Goal: Transaction & Acquisition: Purchase product/service

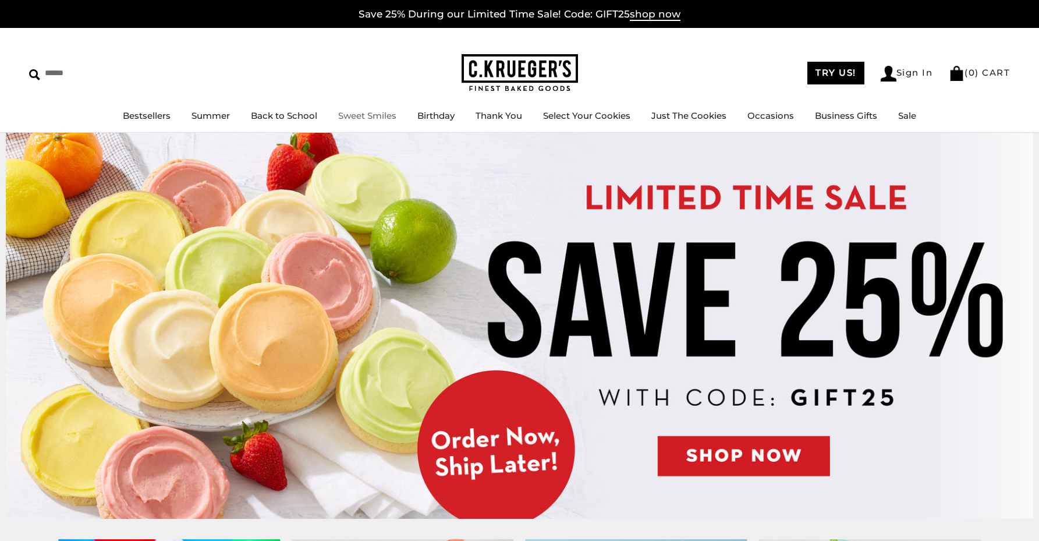
click at [388, 118] on link "Sweet Smiles" at bounding box center [367, 115] width 58 height 11
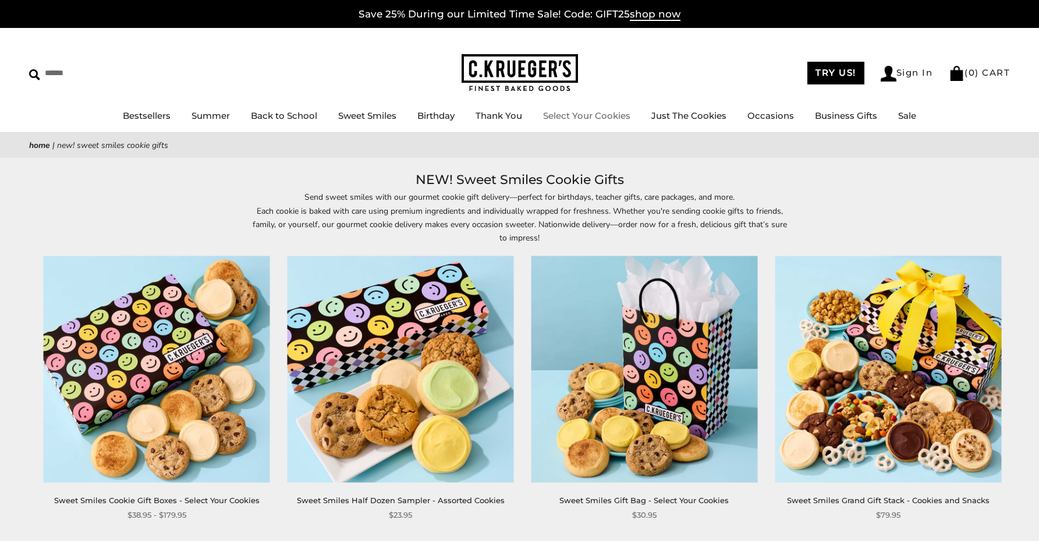
click at [598, 119] on link "Select Your Cookies" at bounding box center [586, 115] width 87 height 11
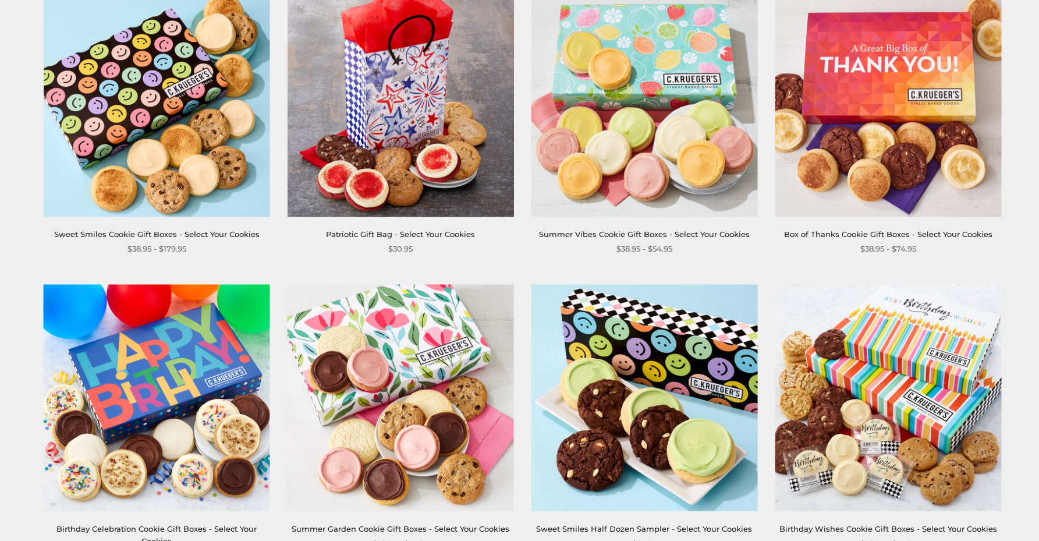
scroll to position [217, 0]
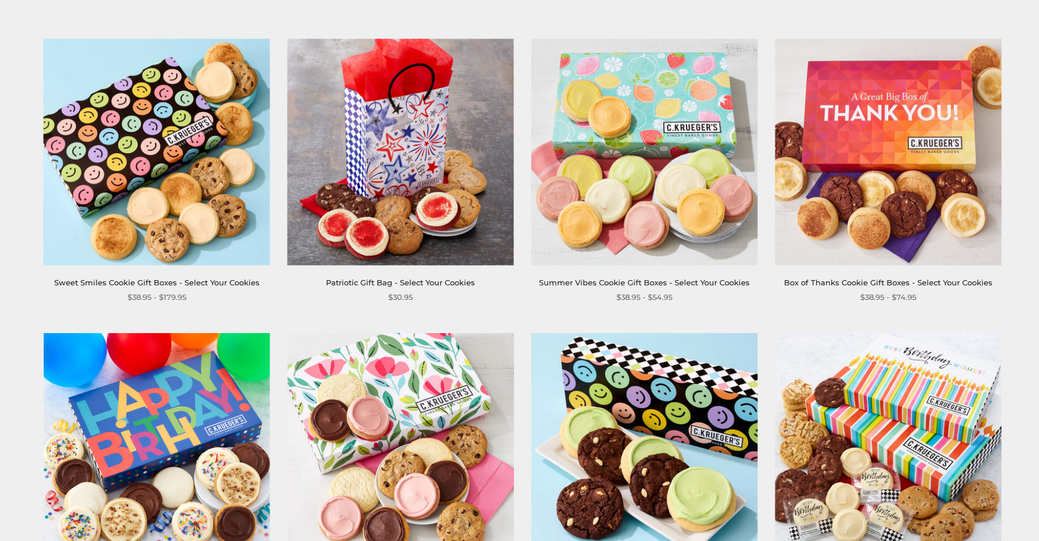
click at [663, 394] on img at bounding box center [644, 446] width 226 height 226
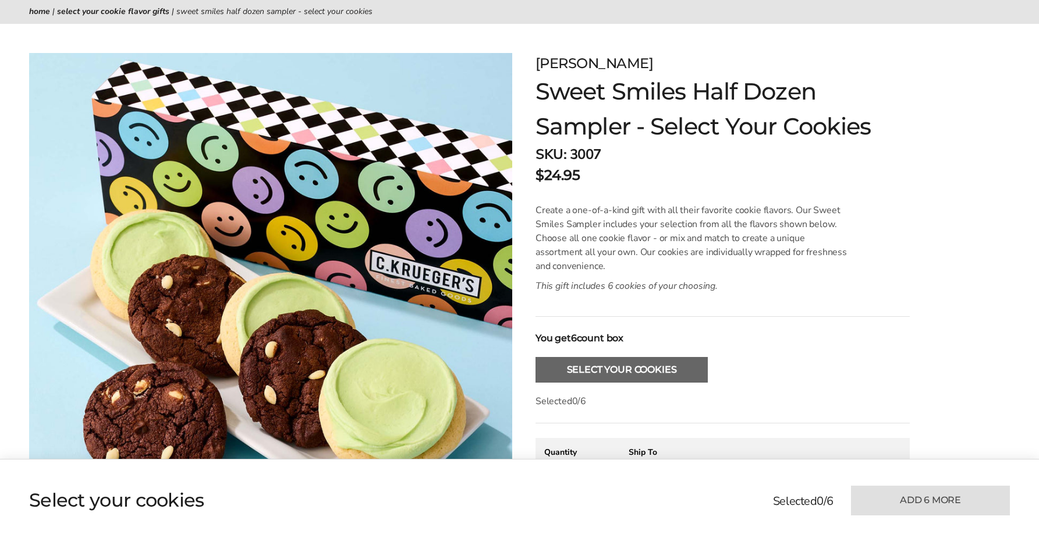
scroll to position [273, 0]
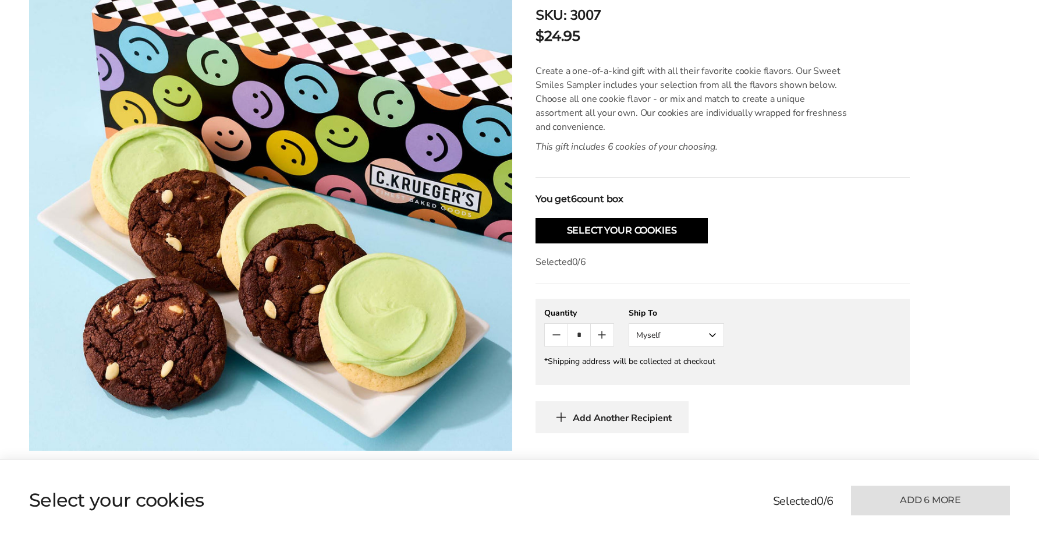
click at [666, 243] on div "**********" at bounding box center [711, 182] width 398 height 537
click at [664, 238] on button "Select Your Cookies" at bounding box center [622, 231] width 172 height 26
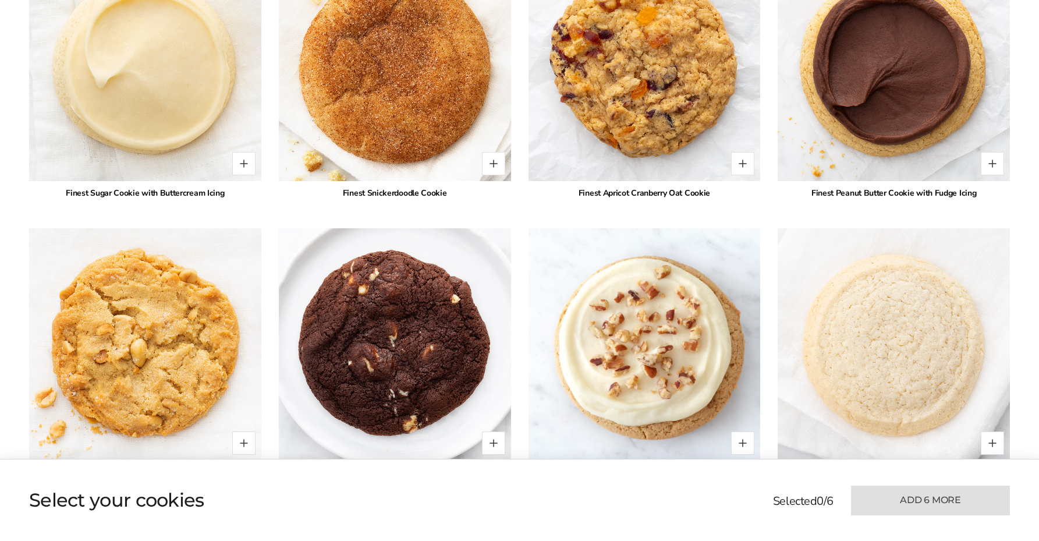
scroll to position [1861, 0]
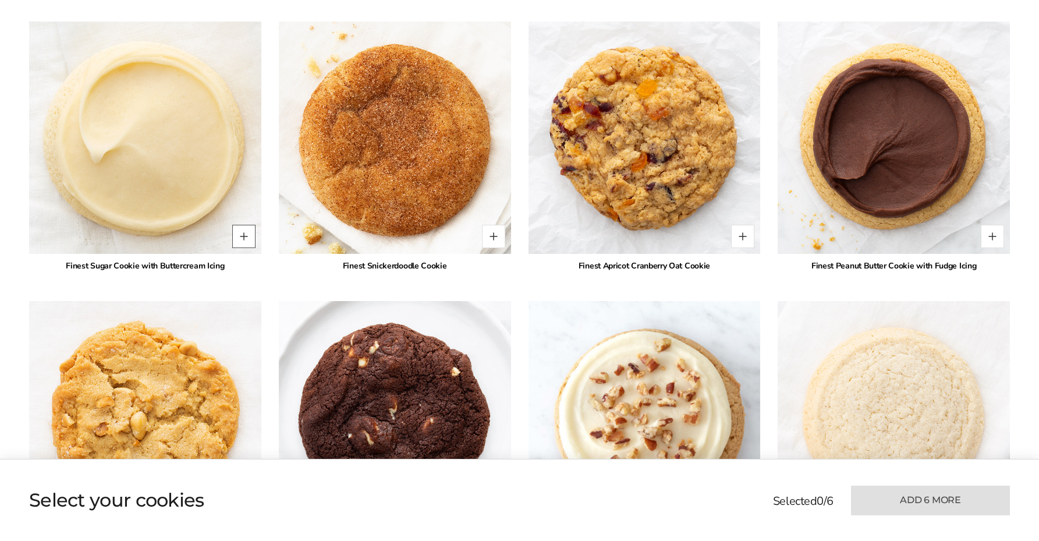
click at [243, 225] on button "Quantity button plus" at bounding box center [243, 236] width 23 height 23
type input "*"
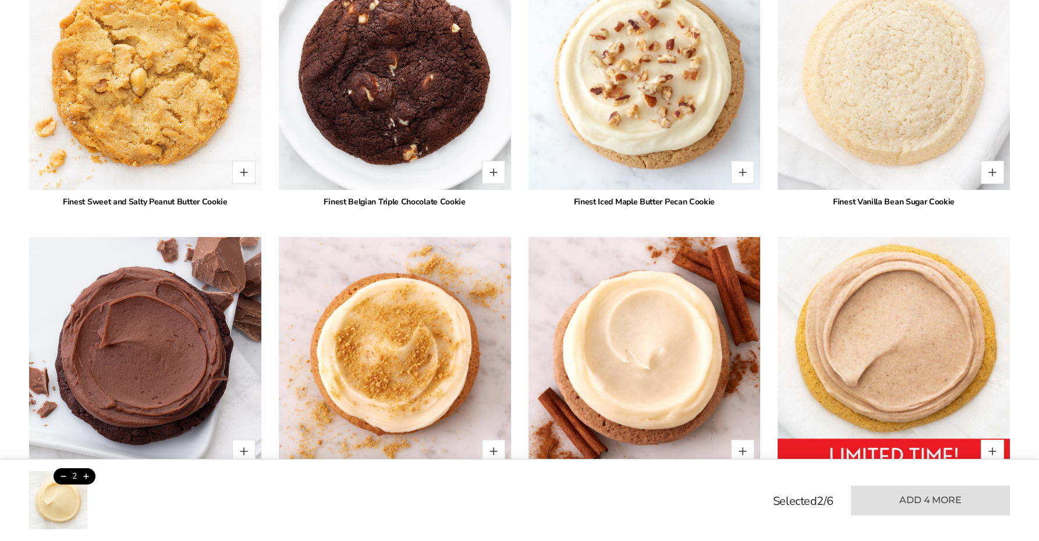
scroll to position [2332, 0]
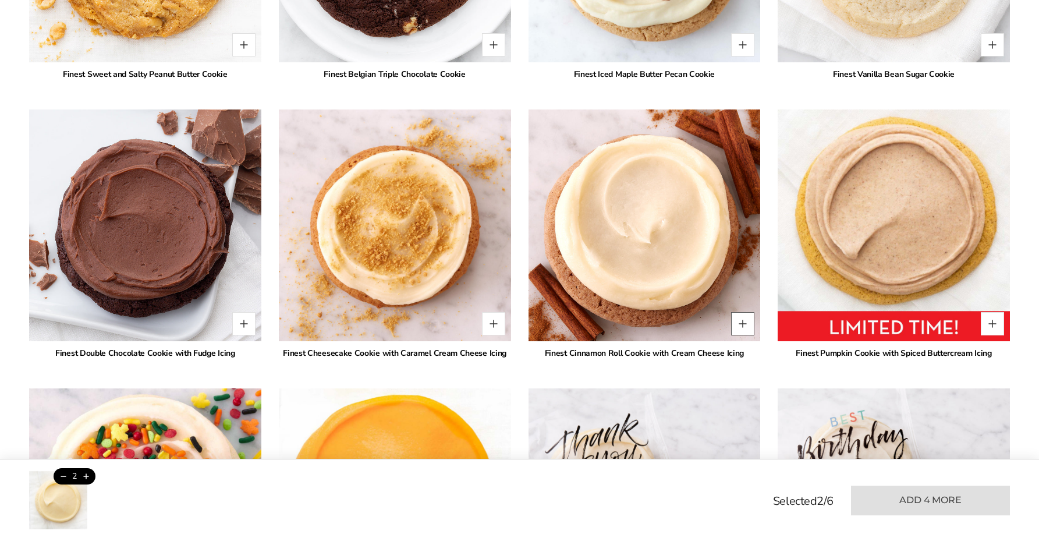
click at [745, 312] on button "Quantity button plus" at bounding box center [742, 323] width 23 height 23
type input "*"
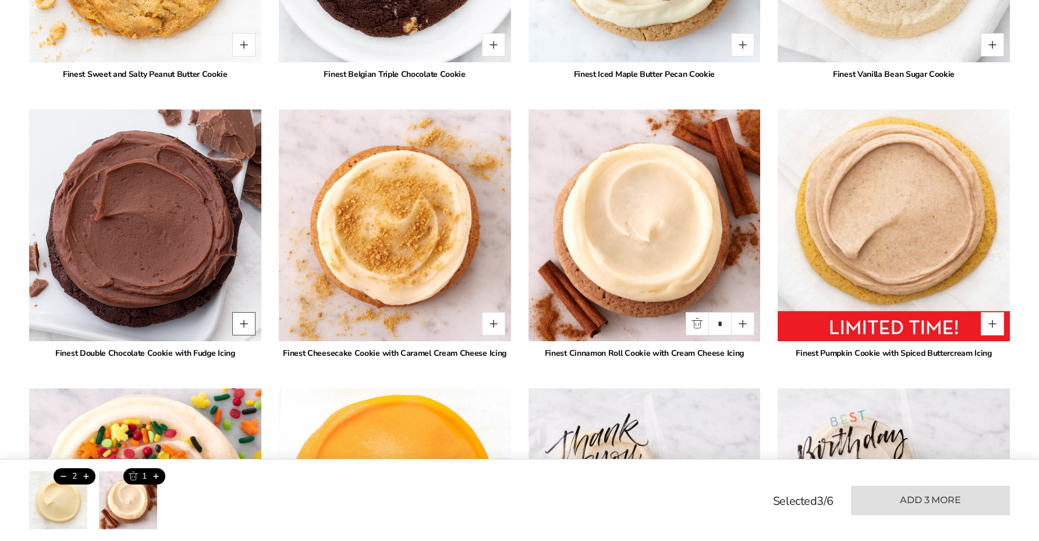
click at [245, 312] on button "Quantity button plus" at bounding box center [243, 323] width 23 height 23
type input "*"
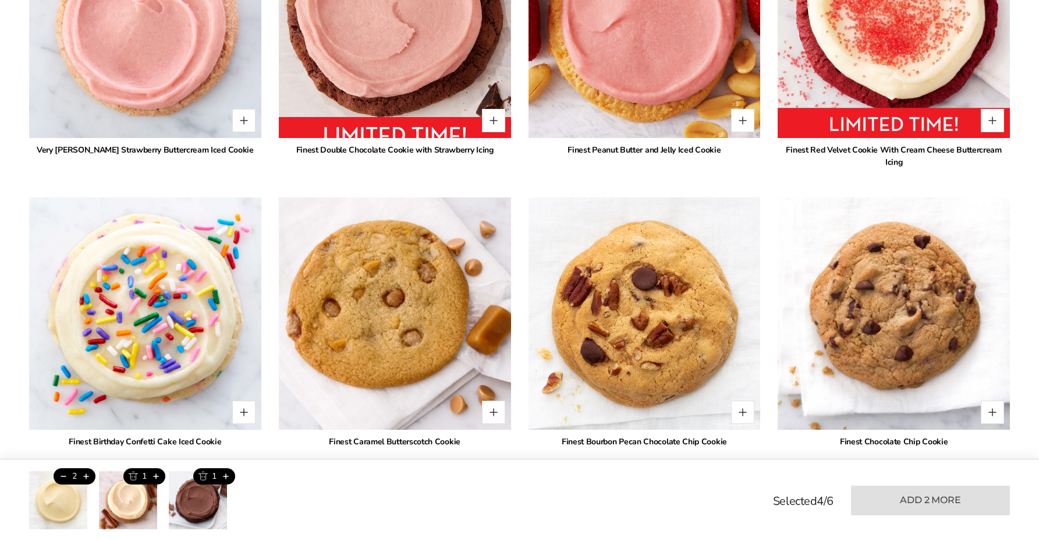
scroll to position [1178, 0]
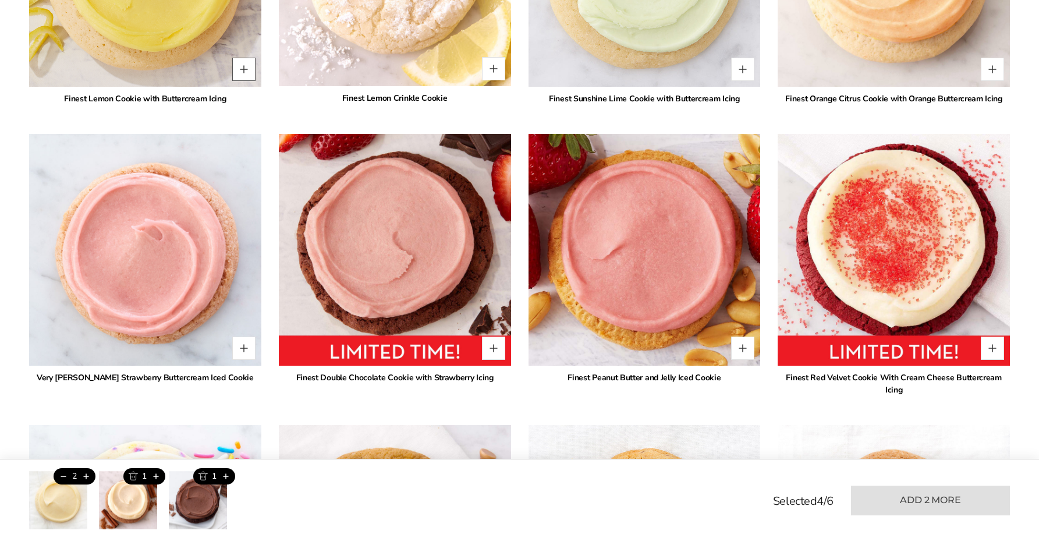
click at [244, 62] on button "Quantity button plus" at bounding box center [243, 69] width 23 height 23
type input "*"
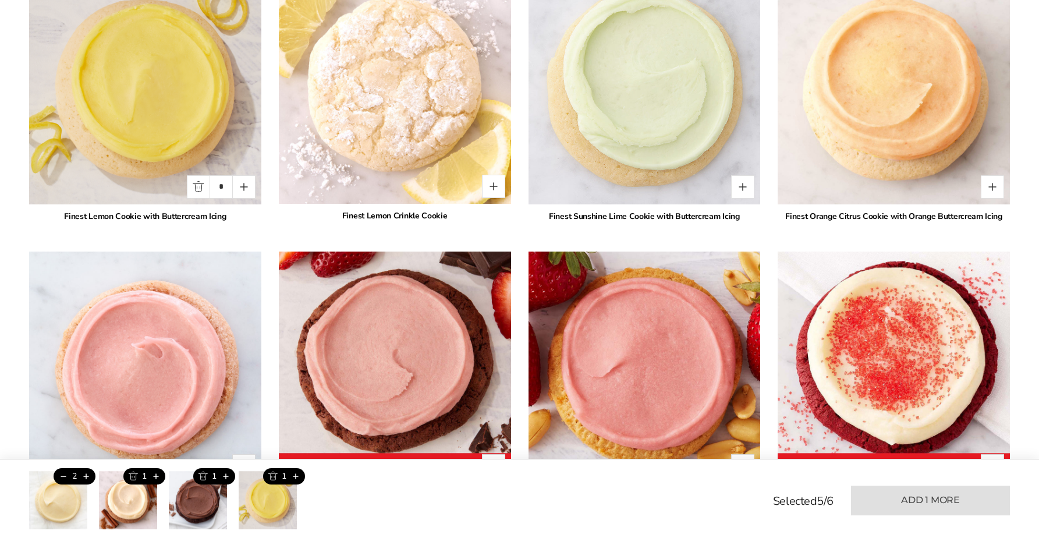
scroll to position [1230, 0]
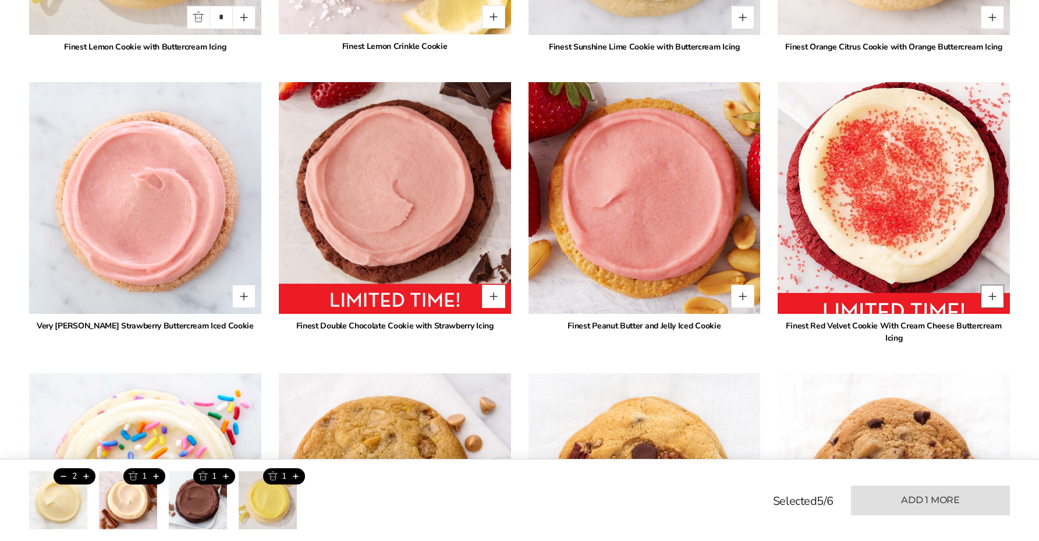
click at [994, 287] on button "Quantity button plus" at bounding box center [992, 296] width 23 height 23
type input "*"
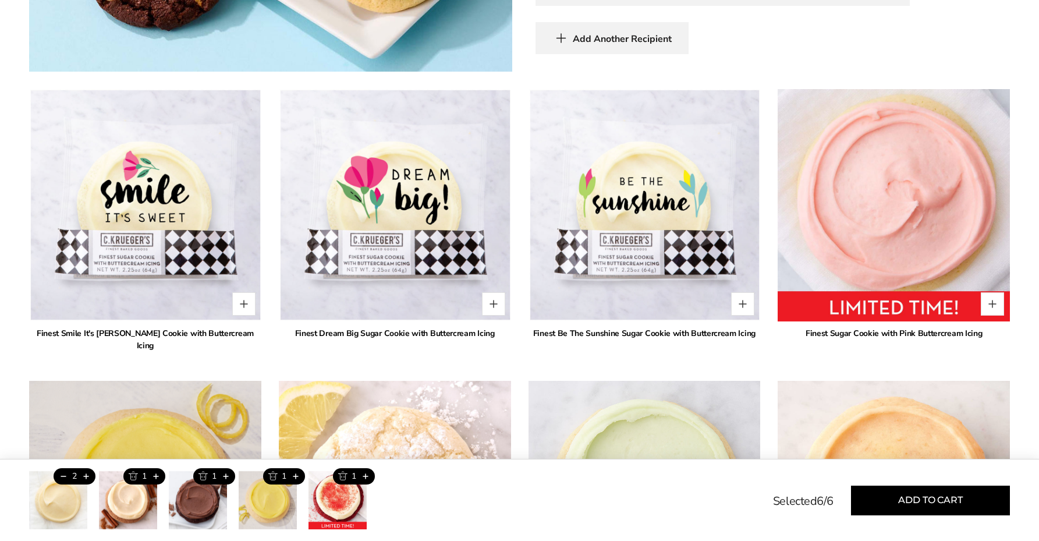
scroll to position [712, 0]
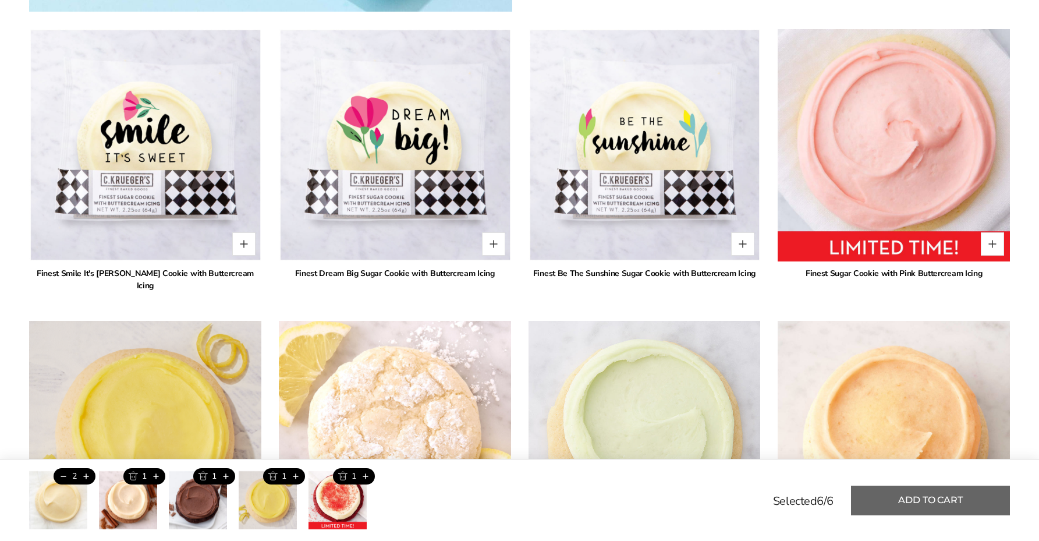
click at [928, 498] on button "Add to cart" at bounding box center [930, 500] width 159 height 30
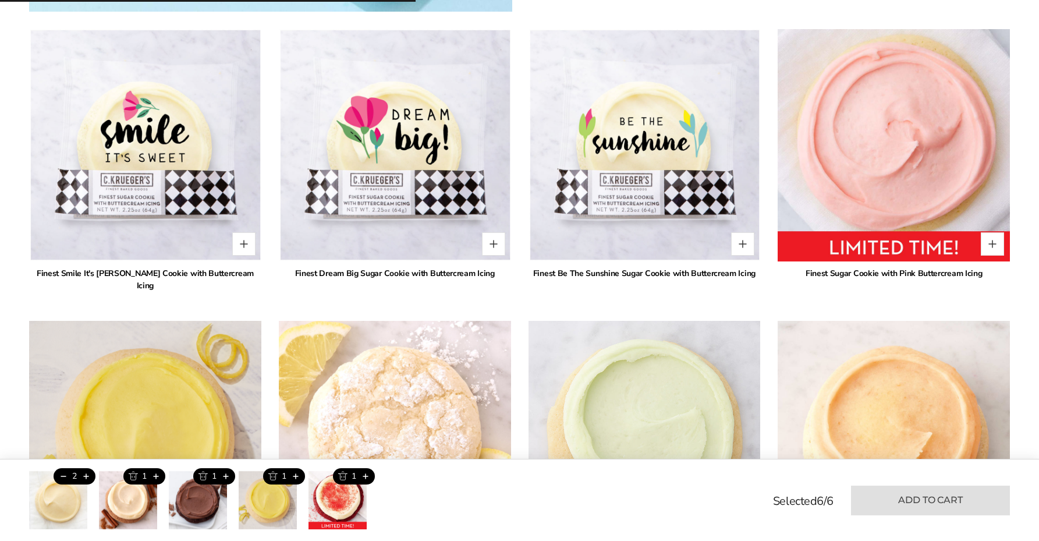
type input "*"
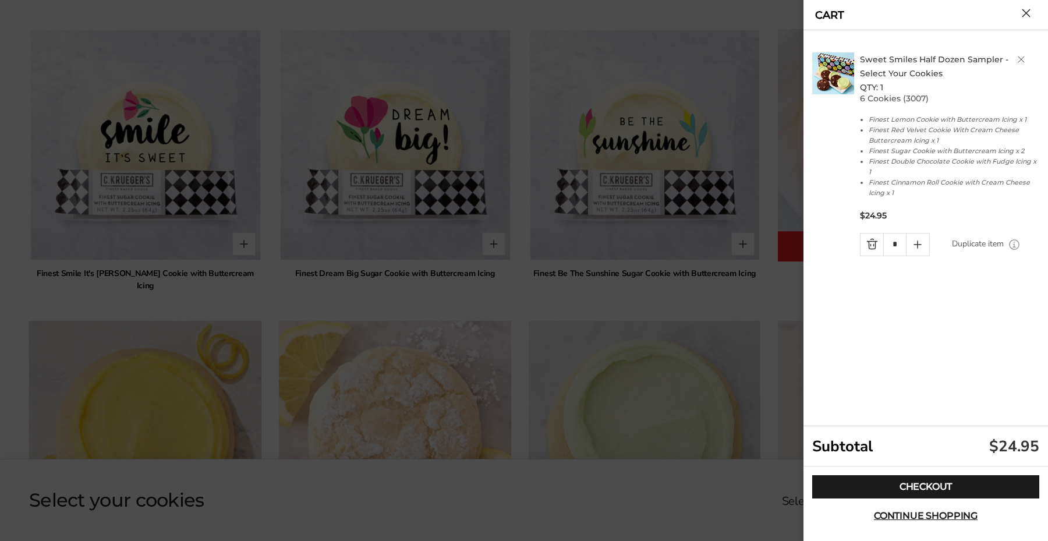
click at [1030, 14] on button "Close cart" at bounding box center [1026, 13] width 9 height 9
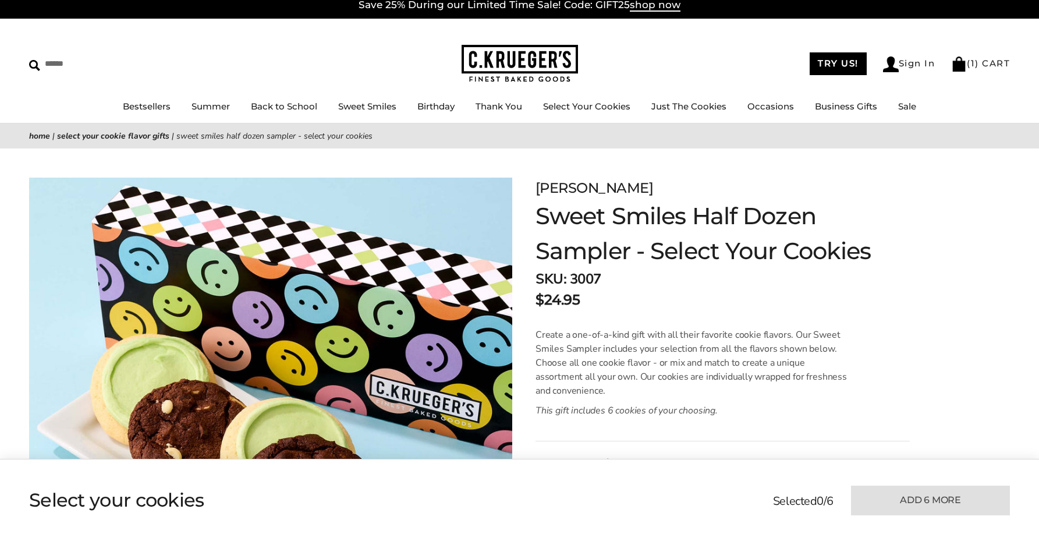
scroll to position [0, 0]
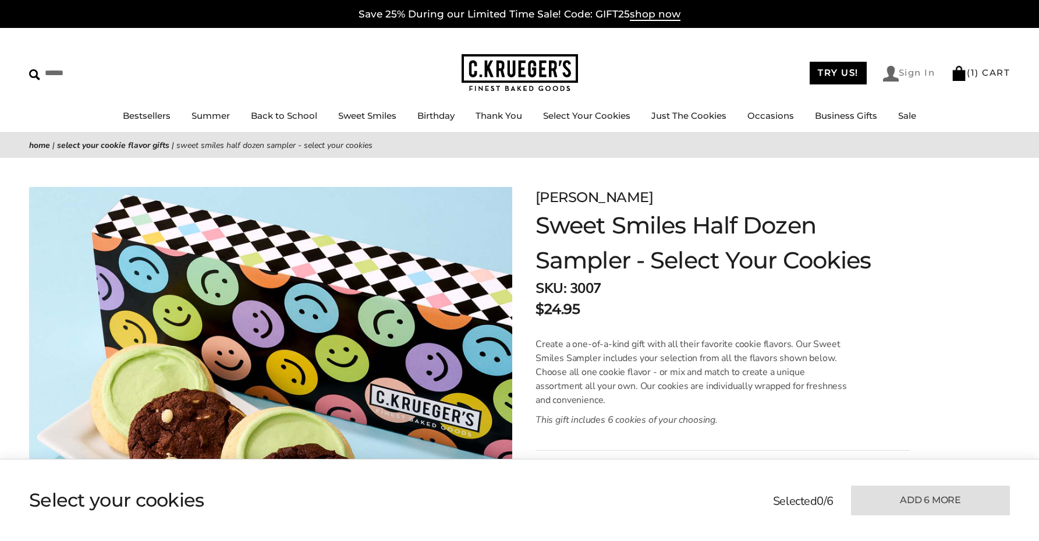
click at [912, 76] on link "Sign In" at bounding box center [909, 74] width 52 height 16
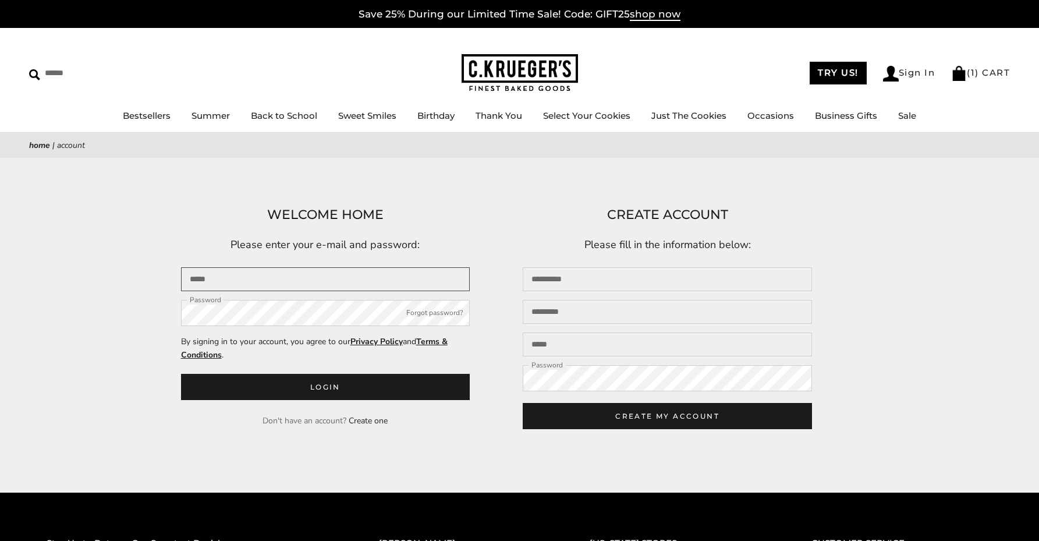
type input "**********"
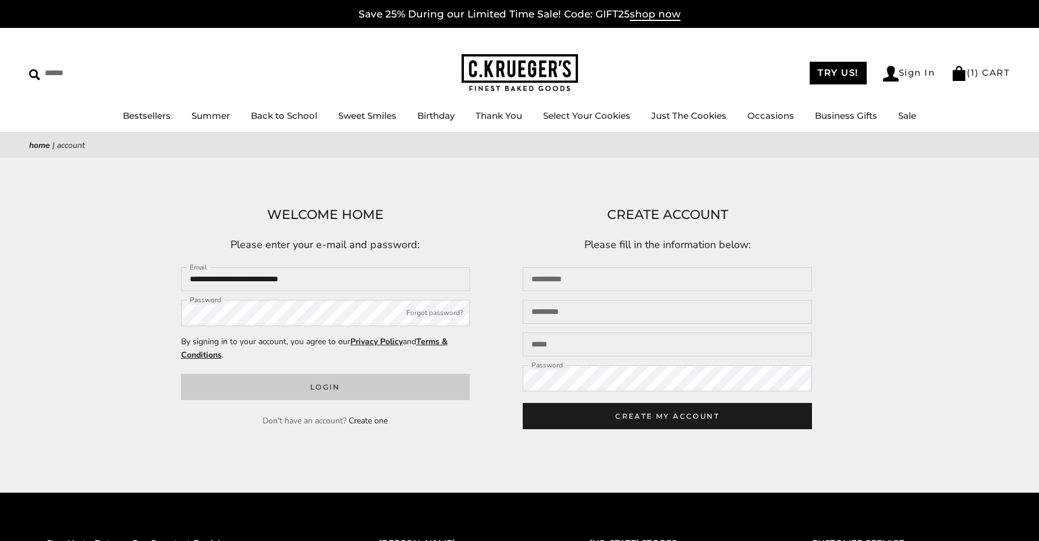
click at [362, 390] on button "Login" at bounding box center [325, 387] width 289 height 26
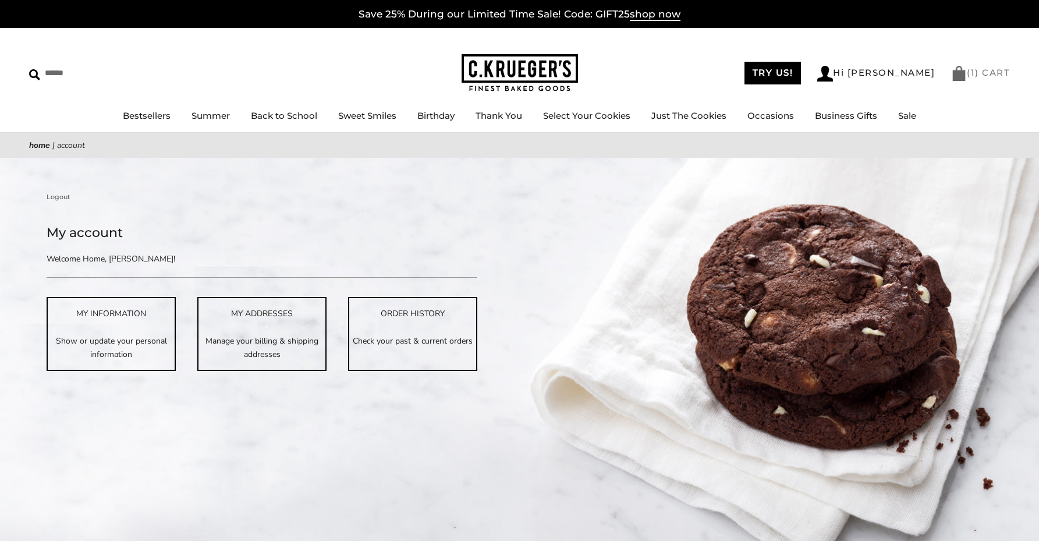
click at [992, 73] on link "( 1 ) CART" at bounding box center [980, 72] width 59 height 11
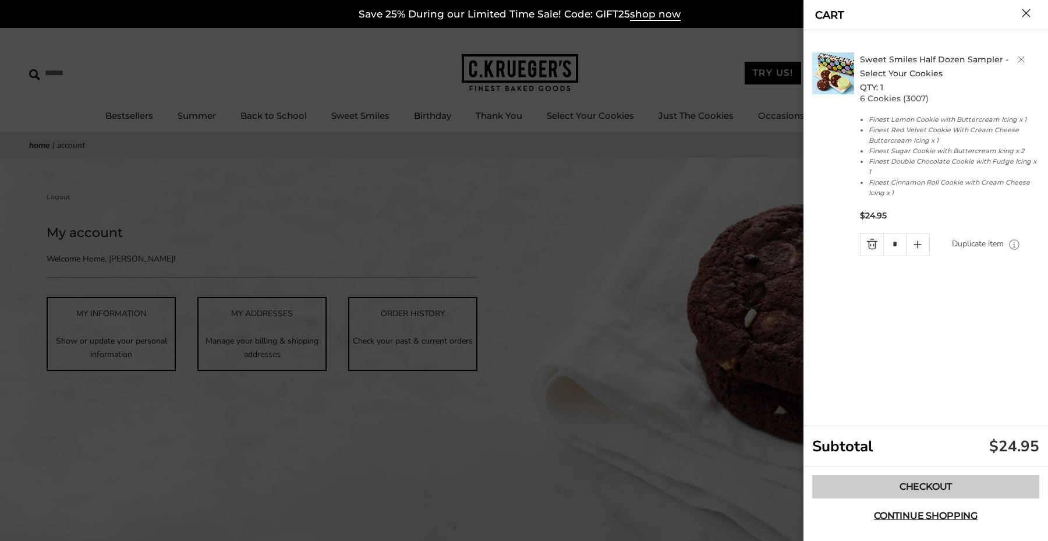
click at [941, 494] on link "Checkout" at bounding box center [925, 486] width 227 height 23
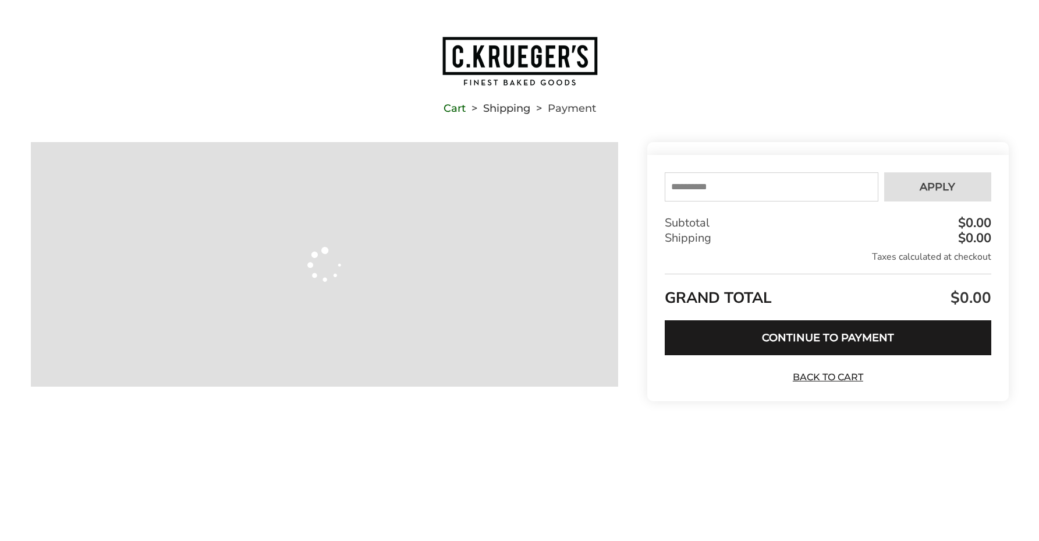
type input "**********"
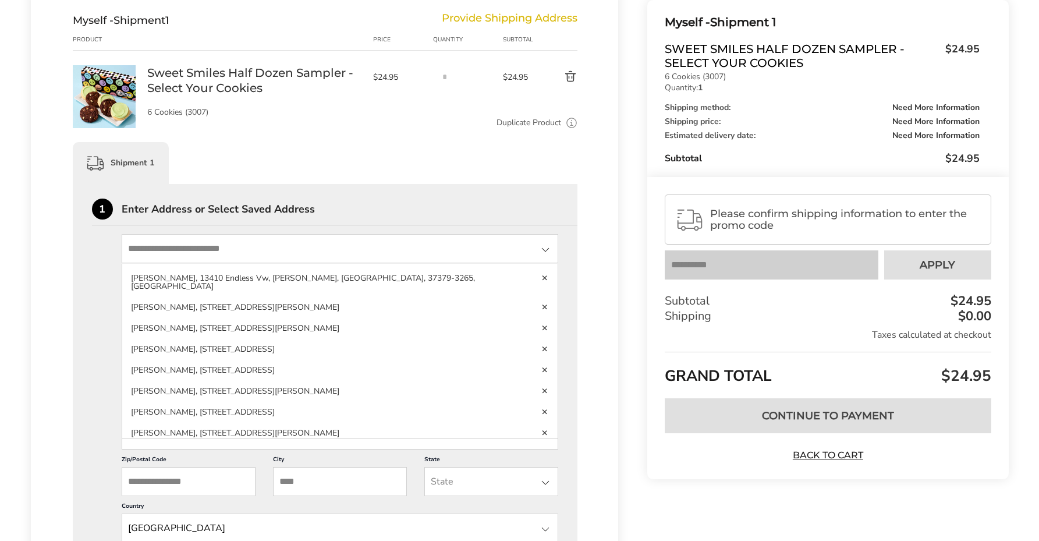
scroll to position [337, 0]
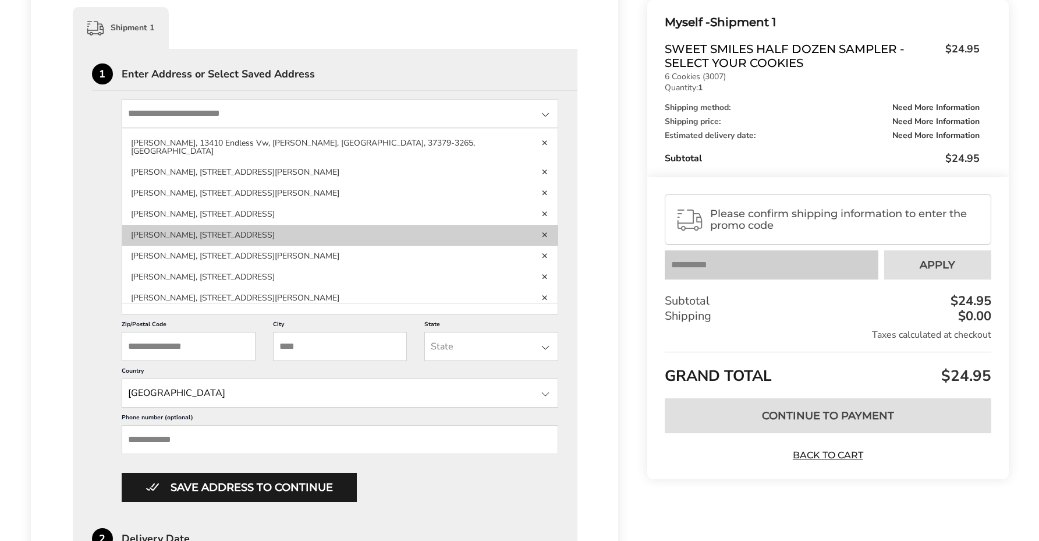
click at [300, 246] on li "Charlotte White, 10134 Deermont Trl, Dallas, TX, 75243-2523, United States" at bounding box center [340, 256] width 436 height 21
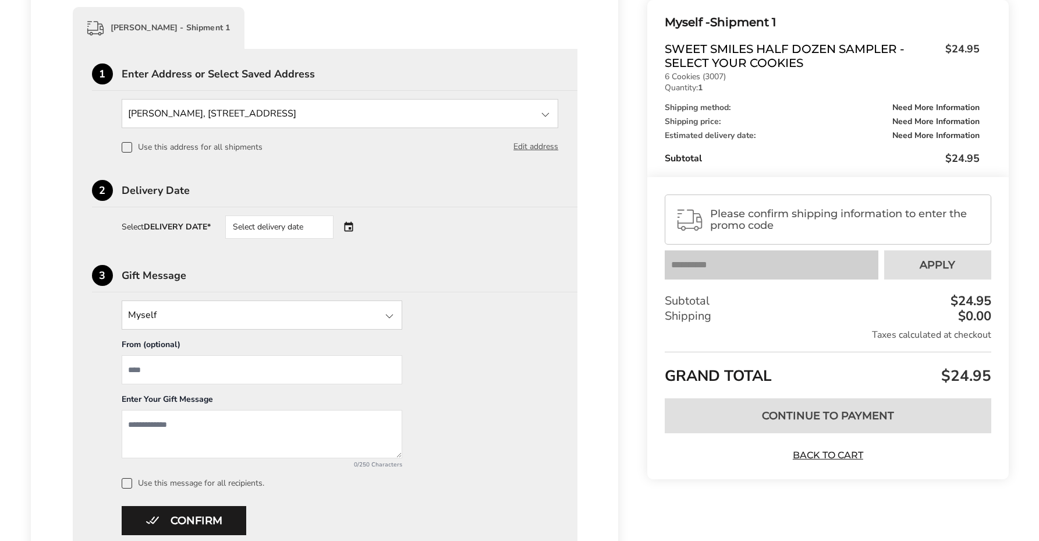
click at [544, 114] on div at bounding box center [545, 115] width 14 height 14
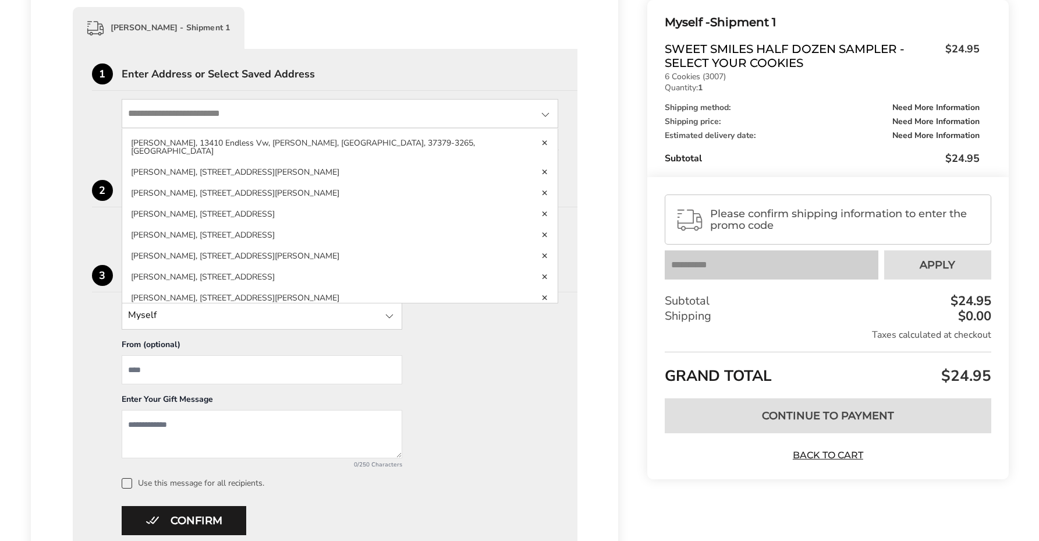
click at [551, 115] on div at bounding box center [545, 115] width 14 height 14
click at [545, 112] on div at bounding box center [545, 115] width 14 height 14
click at [561, 150] on div "1 Enter Address or Select Saved Address Charlotte White, 10134 Deermont Trl, Da…" at bounding box center [325, 300] width 505 height 503
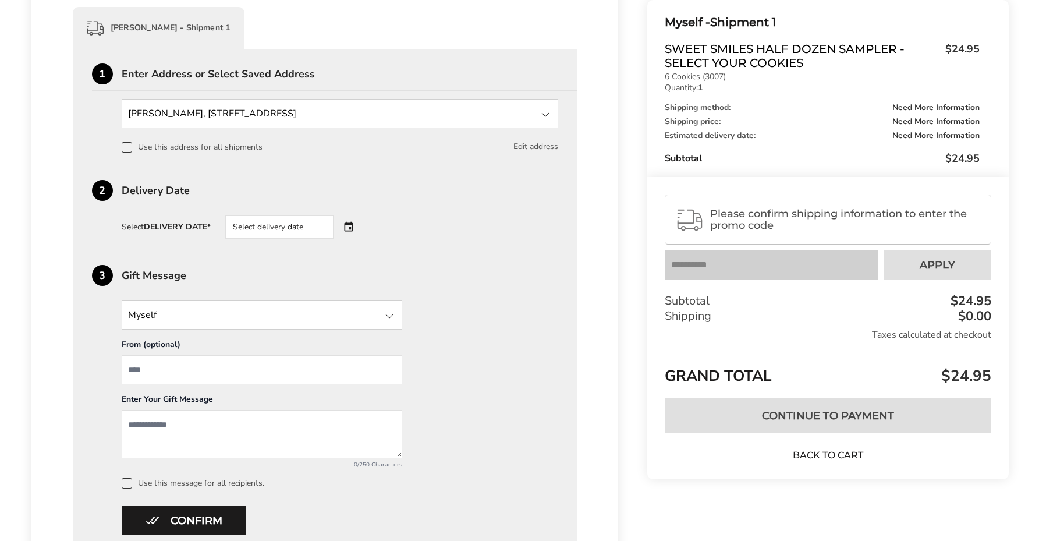
click at [538, 149] on button "Edit address" at bounding box center [535, 146] width 45 height 13
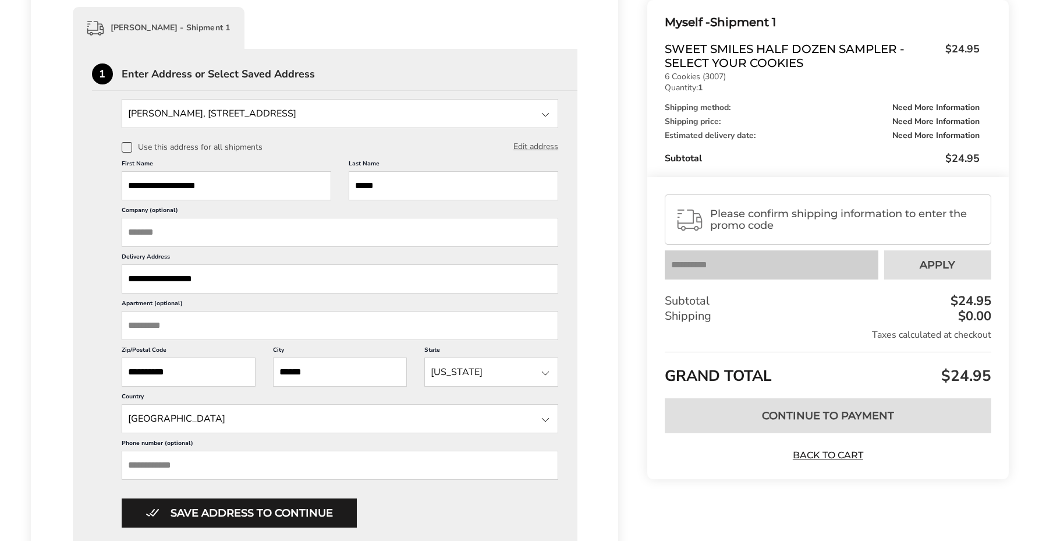
type input "**********"
click at [94, 257] on div "**********" at bounding box center [325, 313] width 467 height 428
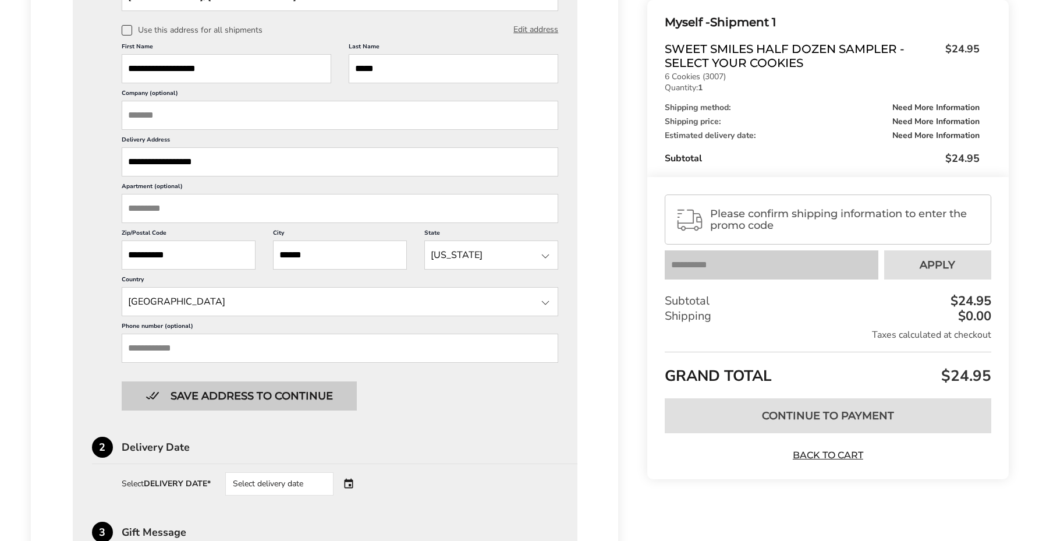
click at [197, 409] on button "Save address to continue" at bounding box center [239, 395] width 235 height 29
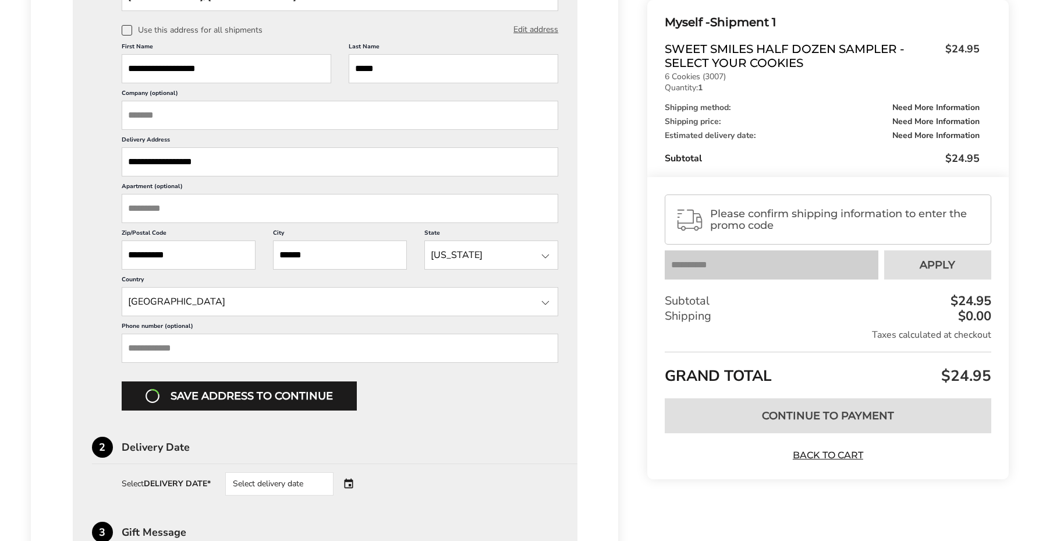
scroll to position [441, 0]
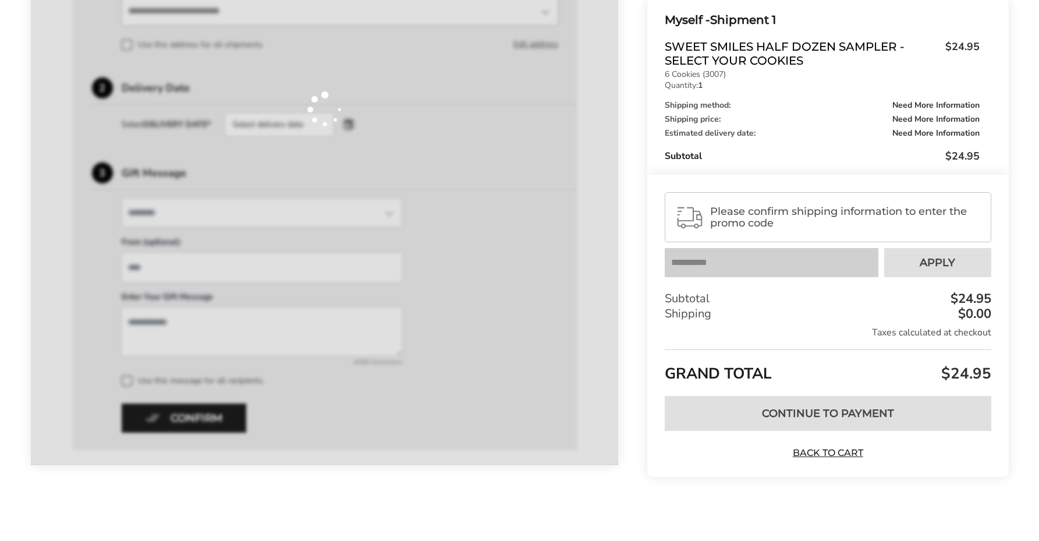
click at [317, 123] on div at bounding box center [325, 109] width 588 height 712
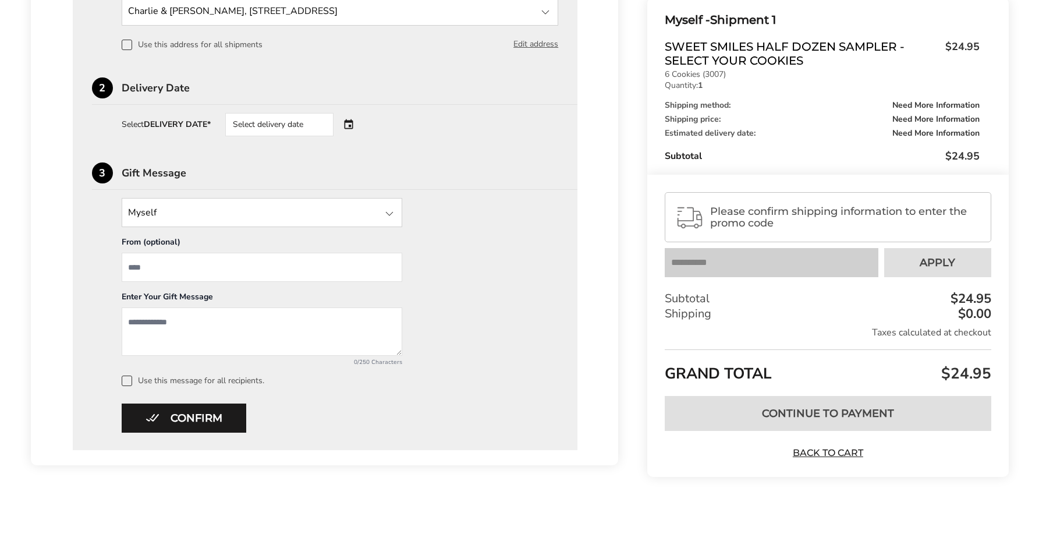
click at [306, 119] on div "Select delivery date" at bounding box center [279, 124] width 108 height 23
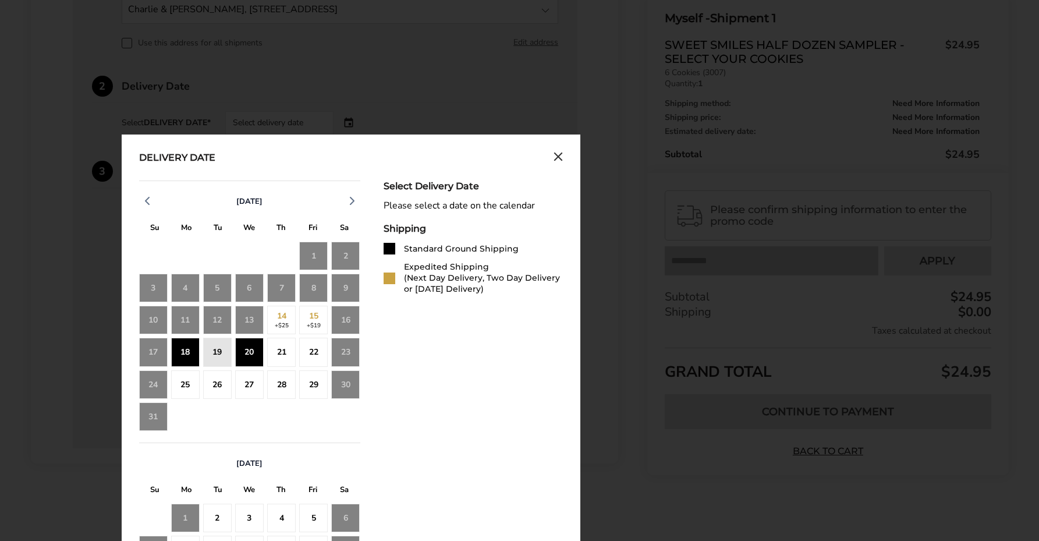
click at [186, 356] on div "18" at bounding box center [185, 352] width 29 height 29
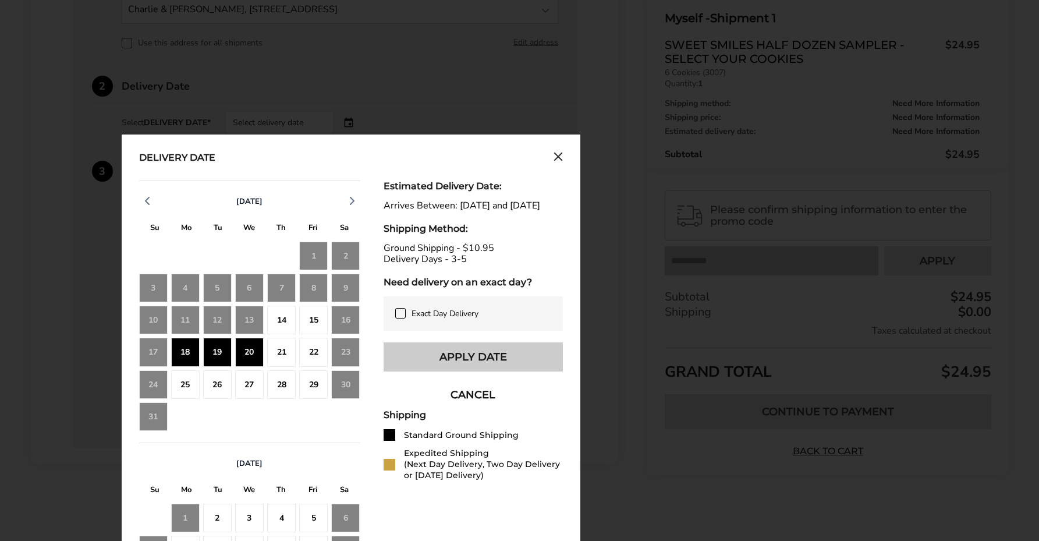
click at [468, 368] on button "Apply Date" at bounding box center [473, 356] width 179 height 29
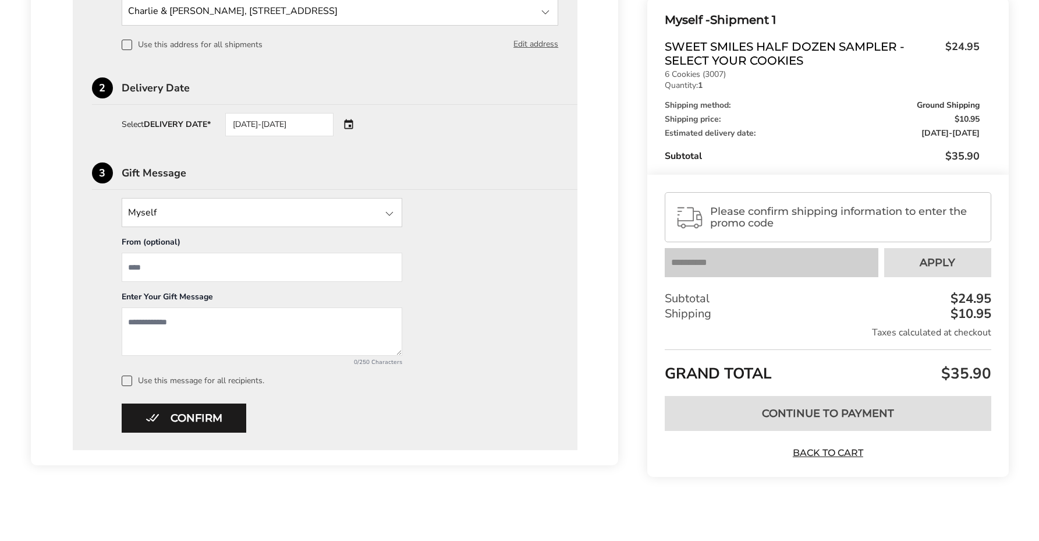
click at [393, 210] on div at bounding box center [389, 214] width 14 height 14
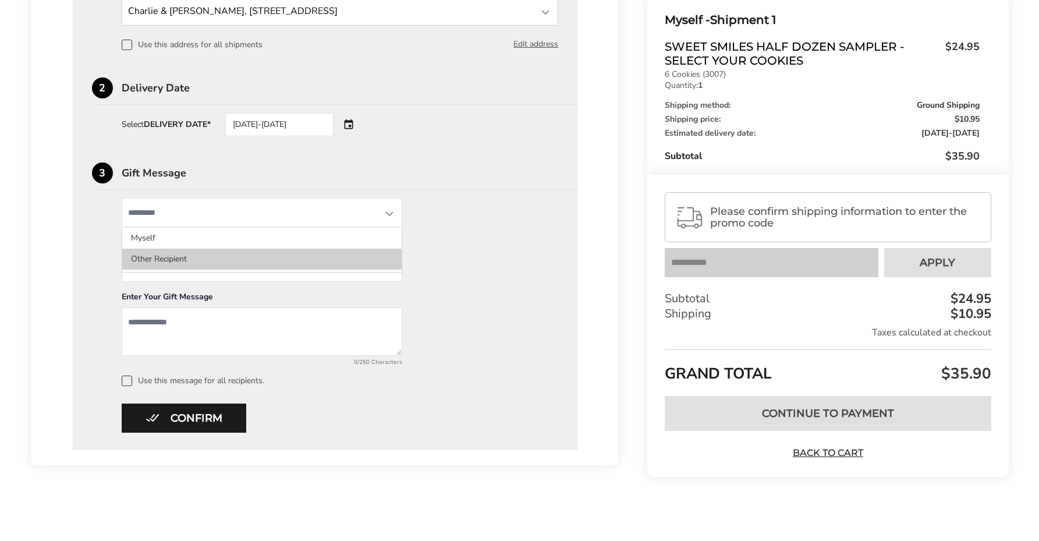
click at [353, 261] on li "Other Recipient" at bounding box center [261, 259] width 279 height 21
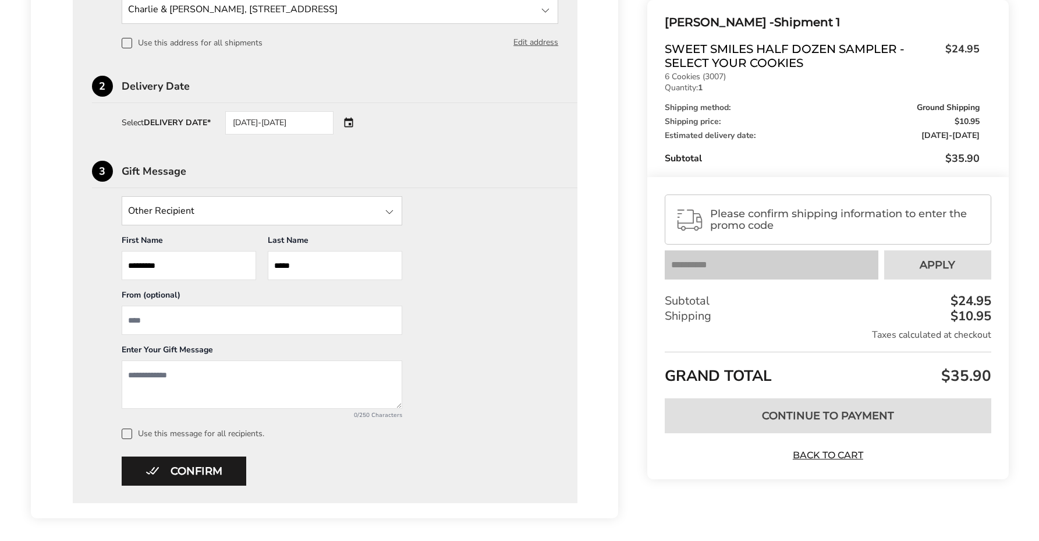
drag, startPoint x: 171, startPoint y: 270, endPoint x: 105, endPoint y: 269, distance: 66.4
click at [164, 265] on input "*********" at bounding box center [189, 265] width 134 height 29
type input "**********"
click at [194, 322] on input "From" at bounding box center [262, 320] width 281 height 29
type input "**********"
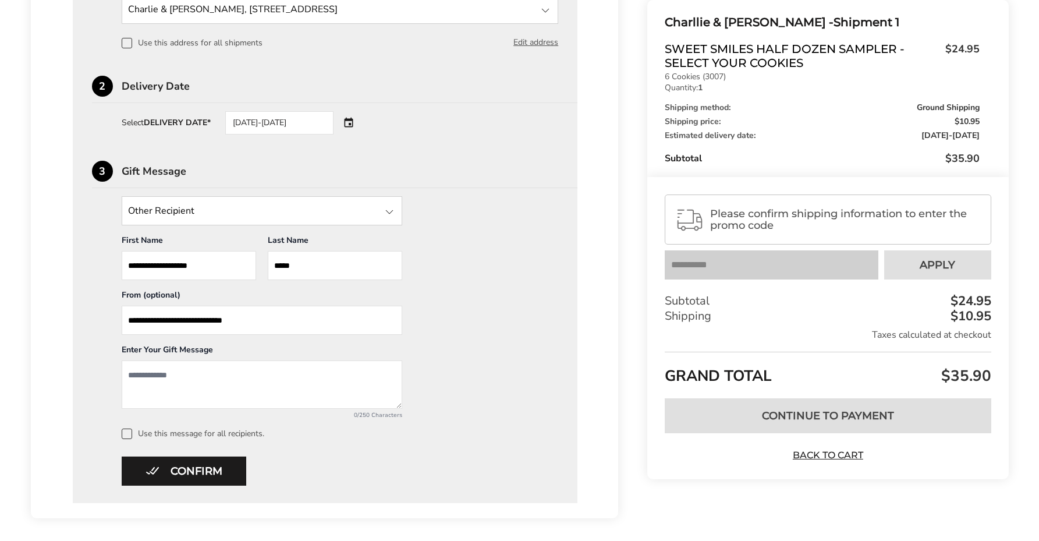
click at [330, 378] on textarea "Add a message" at bounding box center [262, 384] width 281 height 48
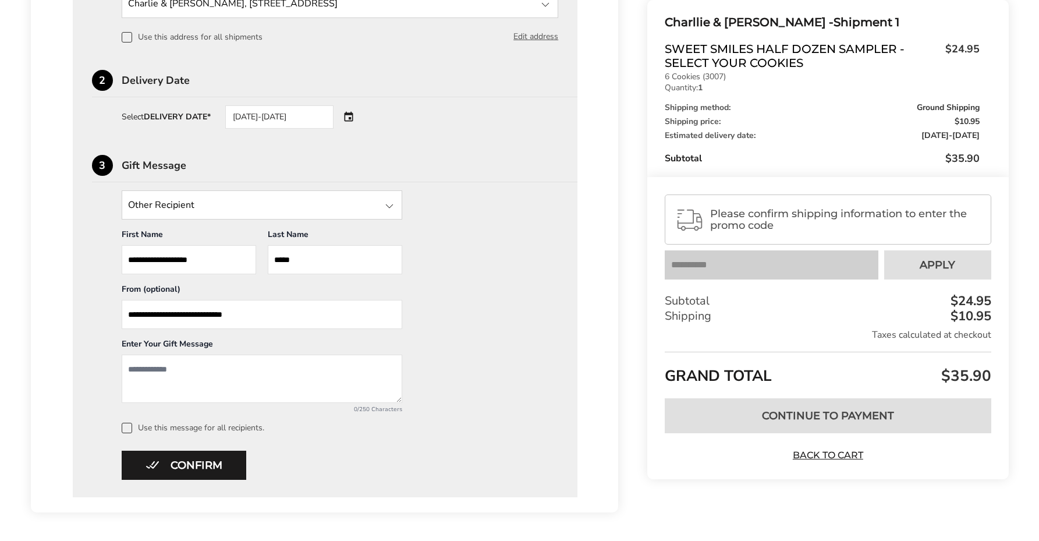
scroll to position [496, 0]
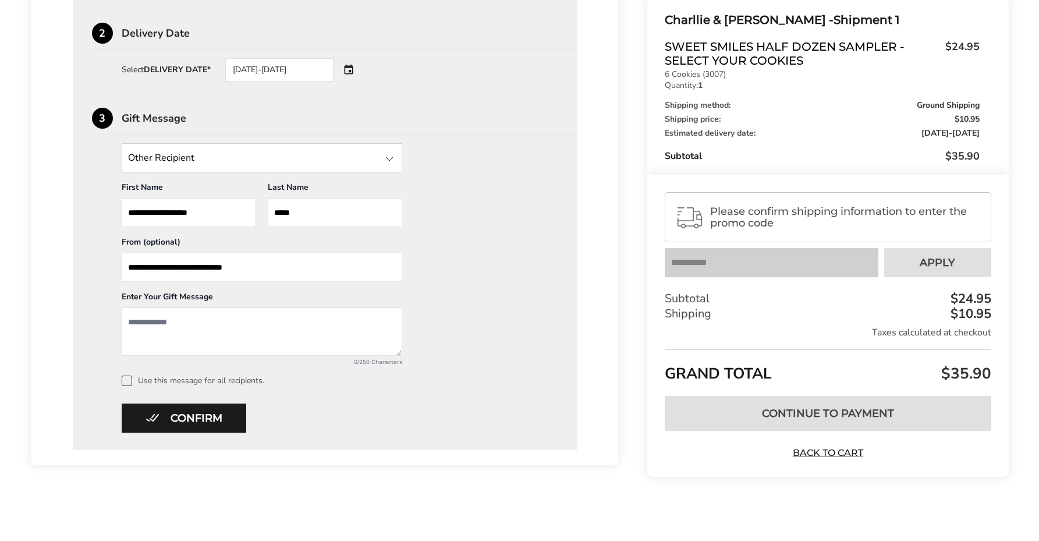
click at [199, 322] on textarea "Add a message" at bounding box center [262, 331] width 281 height 48
type textarea "*"
type textarea "**********"
click at [201, 420] on button "Confirm" at bounding box center [184, 417] width 125 height 29
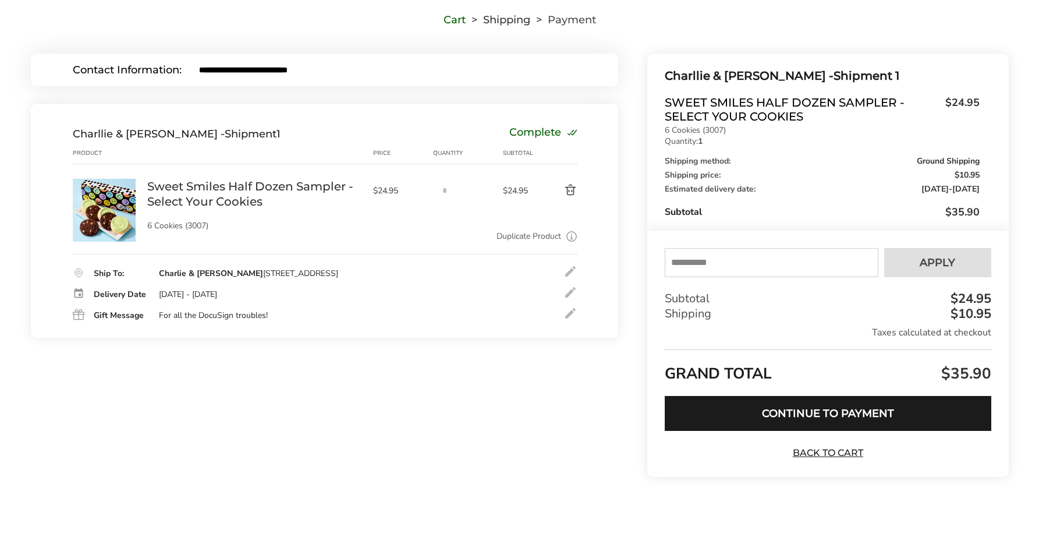
scroll to position [90, 0]
click at [688, 265] on input "text" at bounding box center [771, 262] width 213 height 29
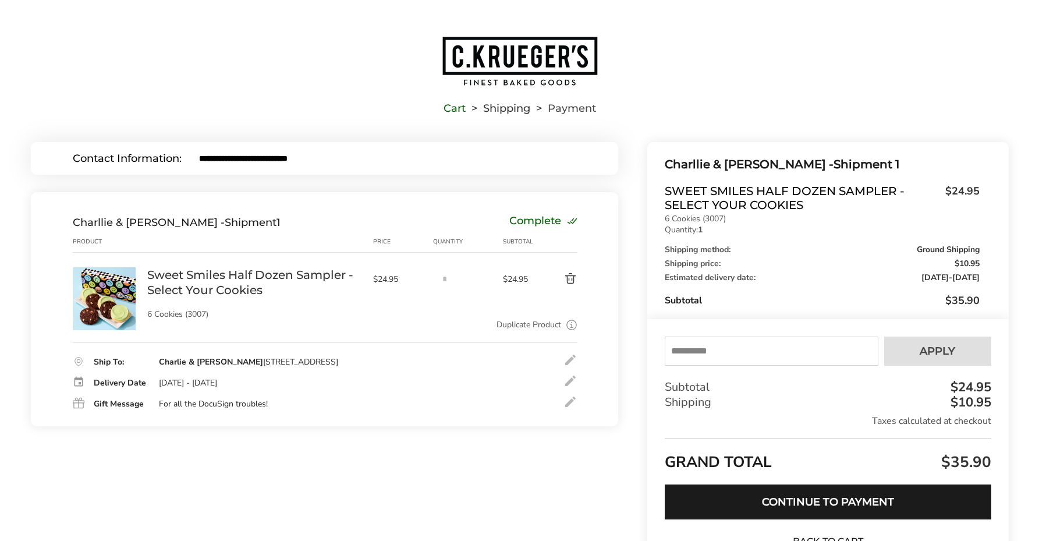
click at [772, 355] on input "text" at bounding box center [771, 350] width 213 height 29
type input "******"
click at [950, 349] on span "Apply" at bounding box center [938, 351] width 36 height 10
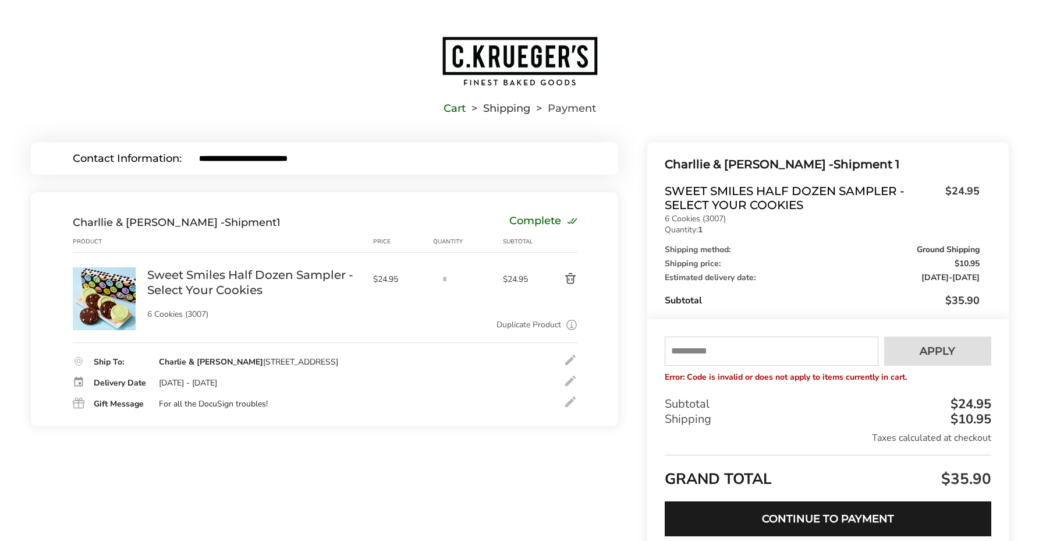
click at [742, 359] on input "text" at bounding box center [771, 350] width 213 height 29
type input "*"
type input "*******"
click at [946, 347] on span "Apply" at bounding box center [938, 351] width 36 height 10
click at [572, 403] on div at bounding box center [570, 402] width 14 height 14
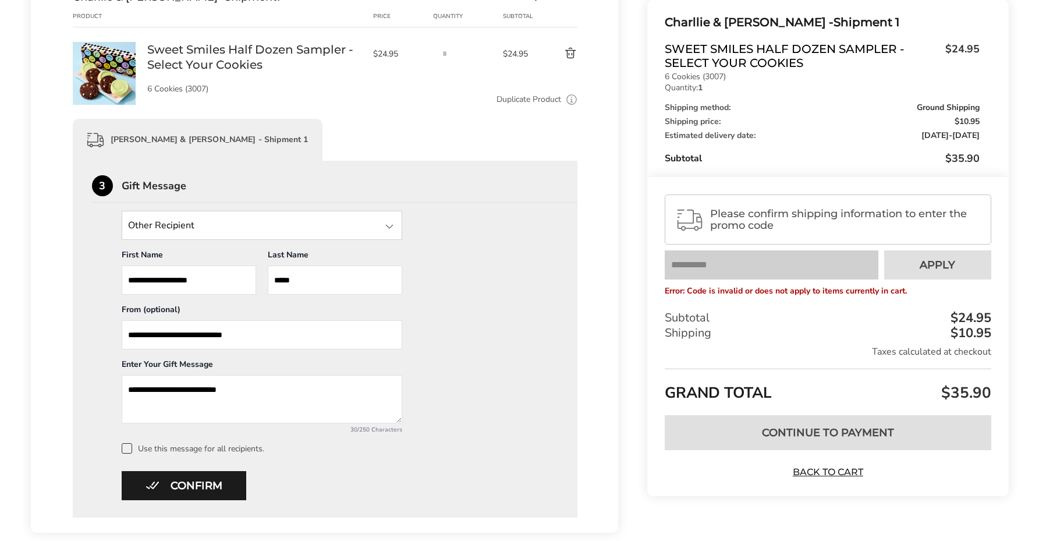
scroll to position [267, 0]
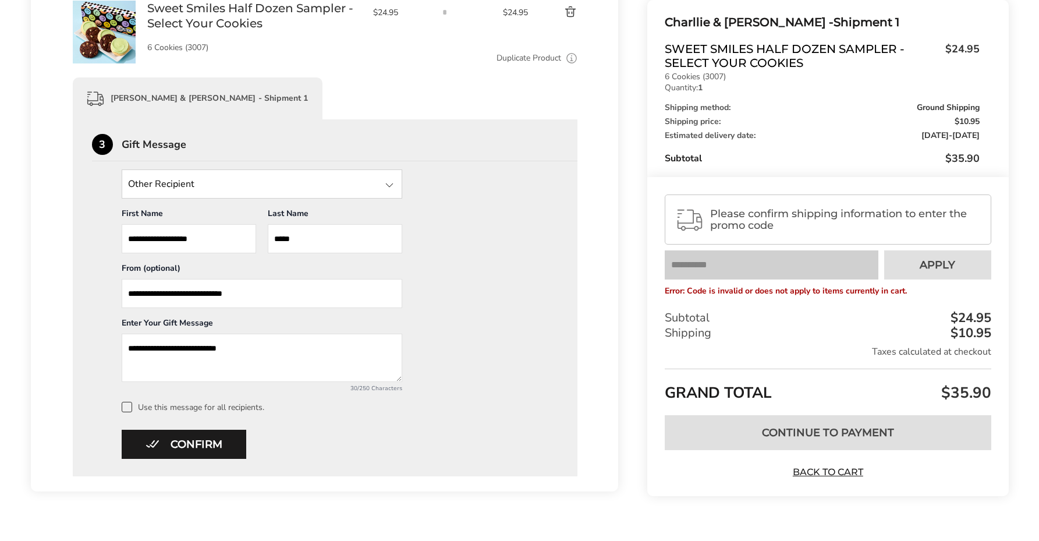
drag, startPoint x: 251, startPoint y: 348, endPoint x: 109, endPoint y: 346, distance: 142.0
click at [109, 346] on div "**********" at bounding box center [325, 290] width 467 height 243
type textarea "**********"
click at [203, 437] on button "Confirm" at bounding box center [184, 444] width 125 height 29
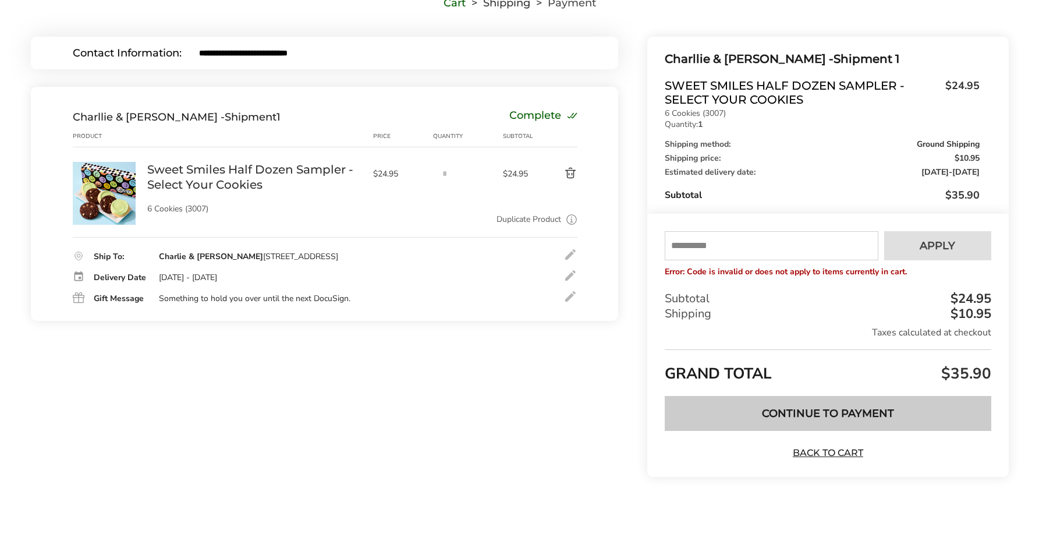
click at [857, 419] on button "Continue to Payment" at bounding box center [828, 413] width 326 height 35
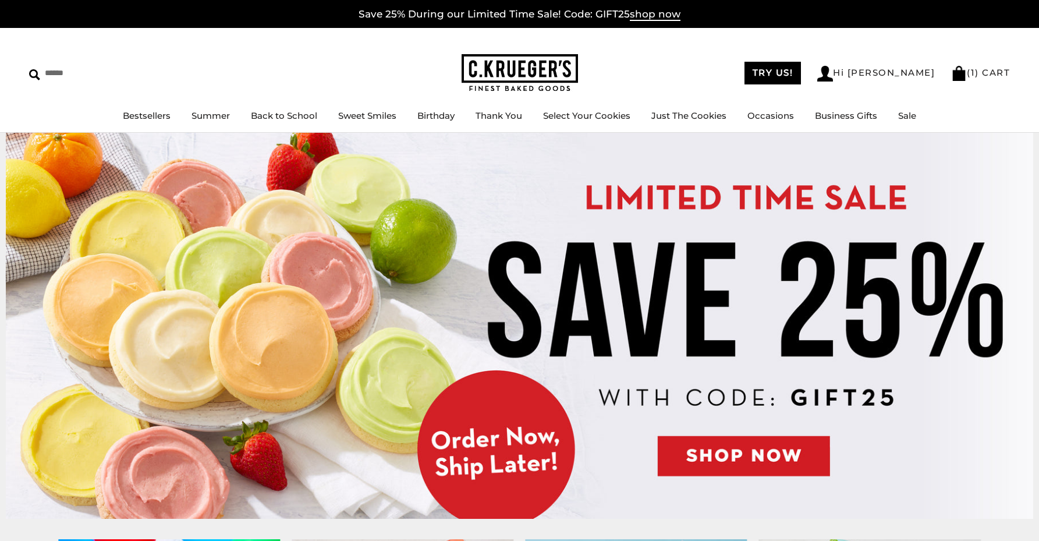
click at [746, 445] on img at bounding box center [519, 326] width 1027 height 386
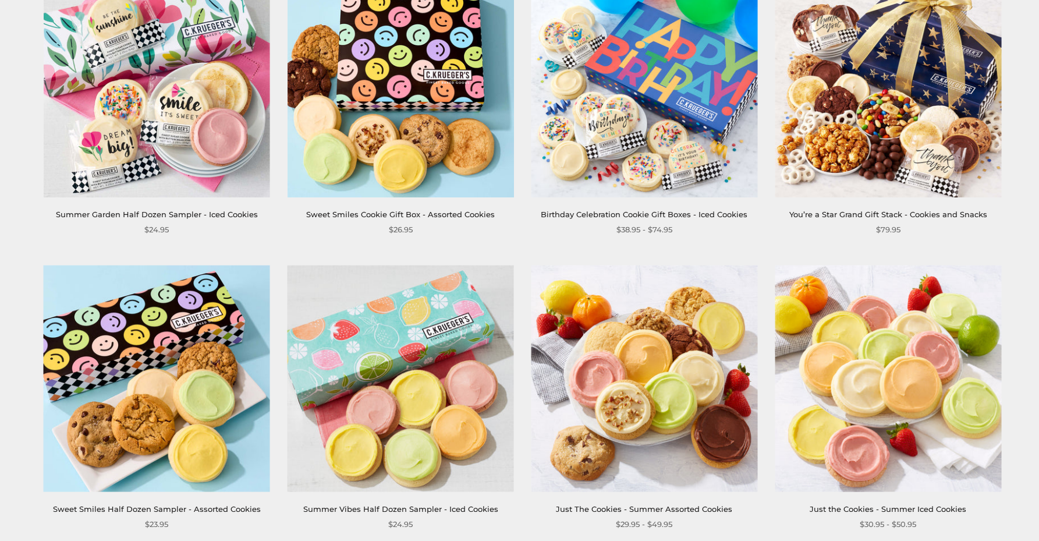
scroll to position [1333, 0]
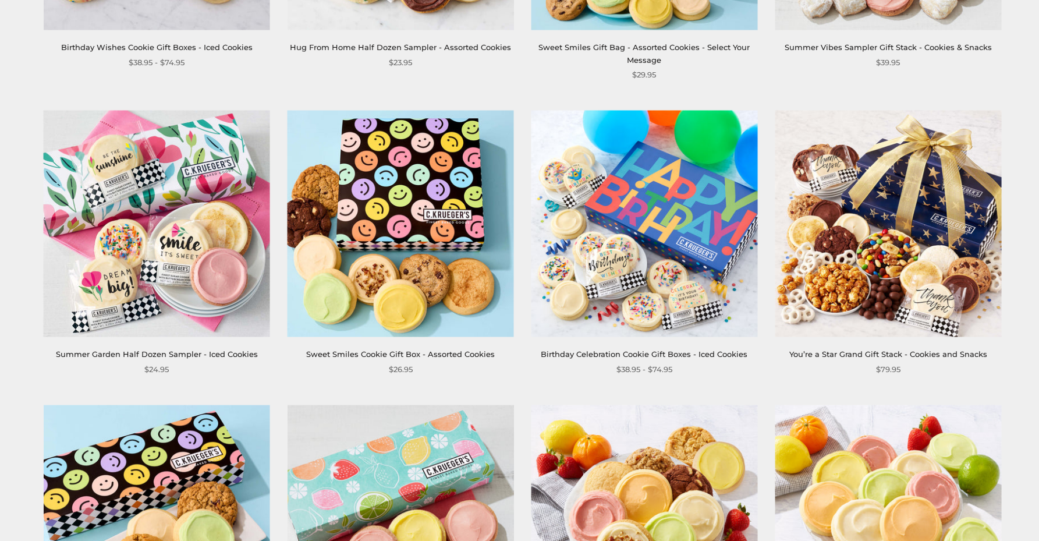
click at [219, 349] on link "Summer Garden Half Dozen Sampler - Iced Cookies" at bounding box center [157, 353] width 202 height 9
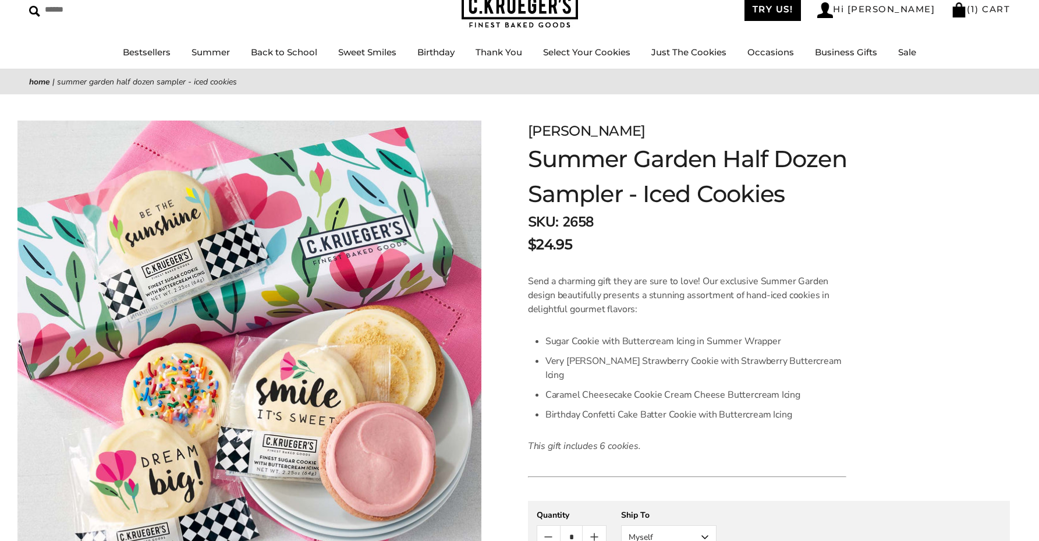
scroll to position [310, 0]
